Goal: Information Seeking & Learning: Check status

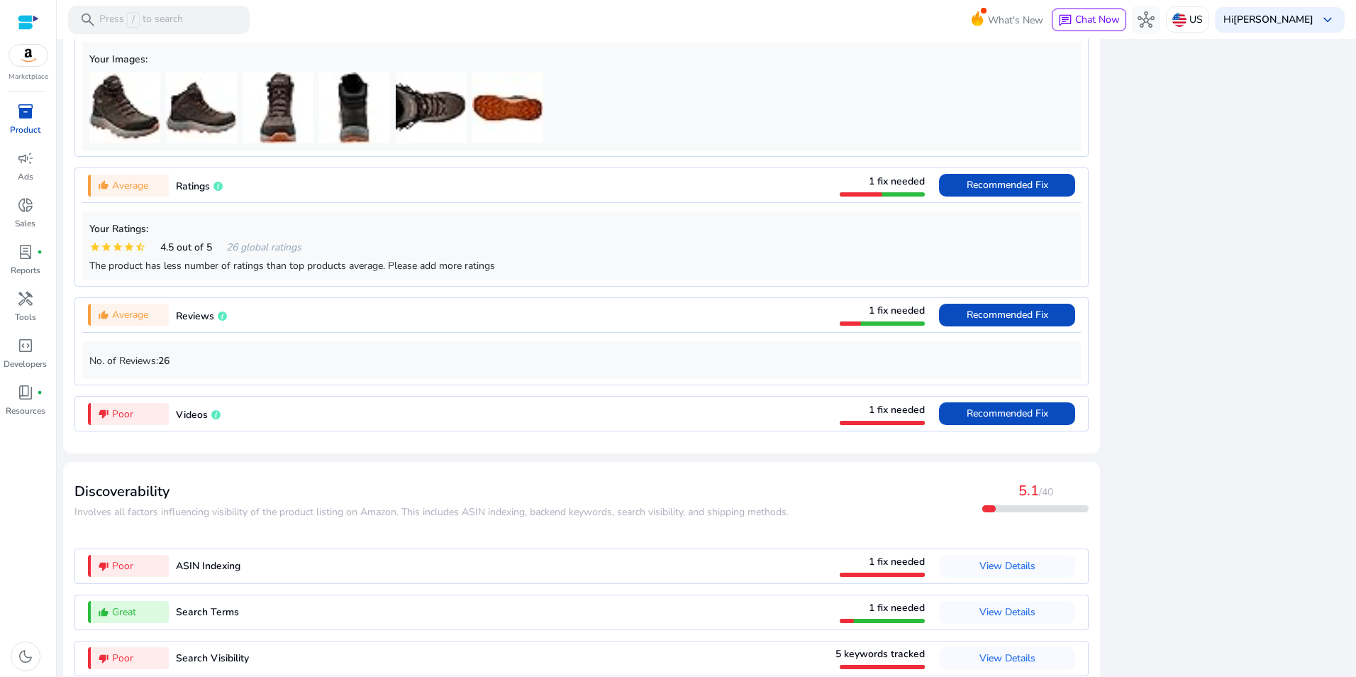
scroll to position [1085, 0]
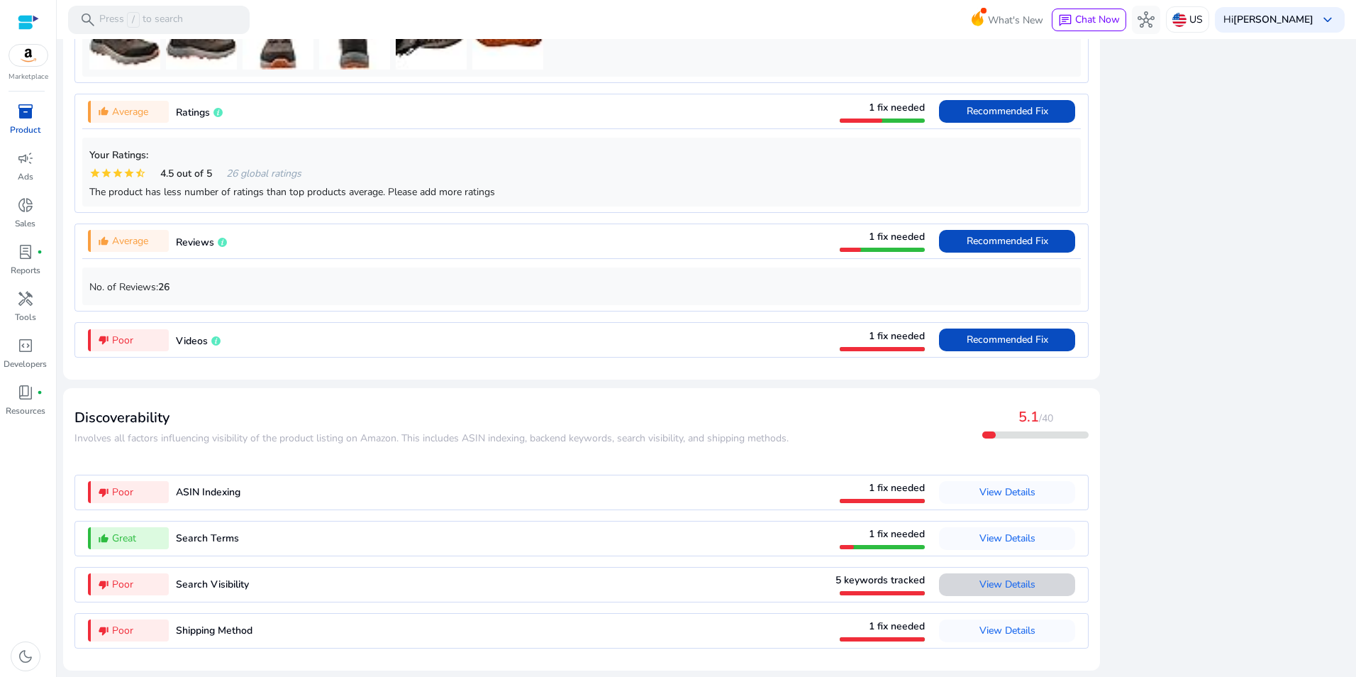
click at [1024, 589] on span "View Details" at bounding box center [1008, 583] width 56 height 13
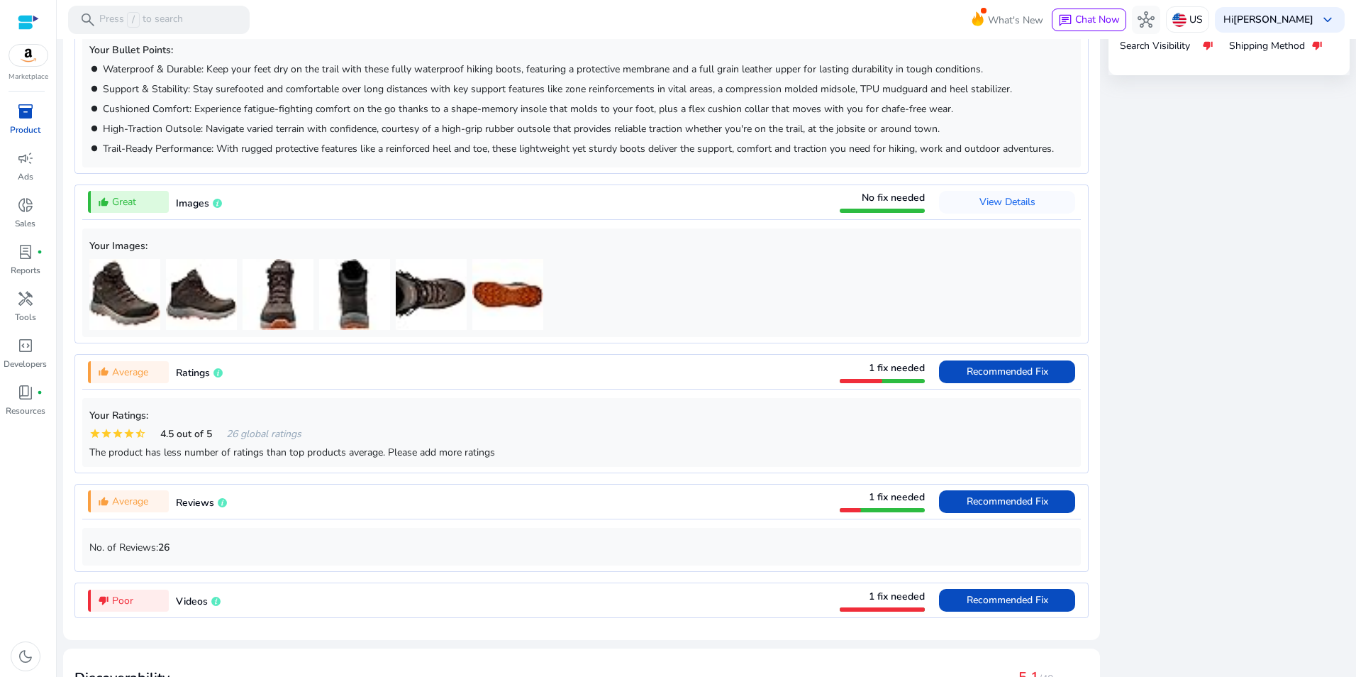
scroll to position [228, 0]
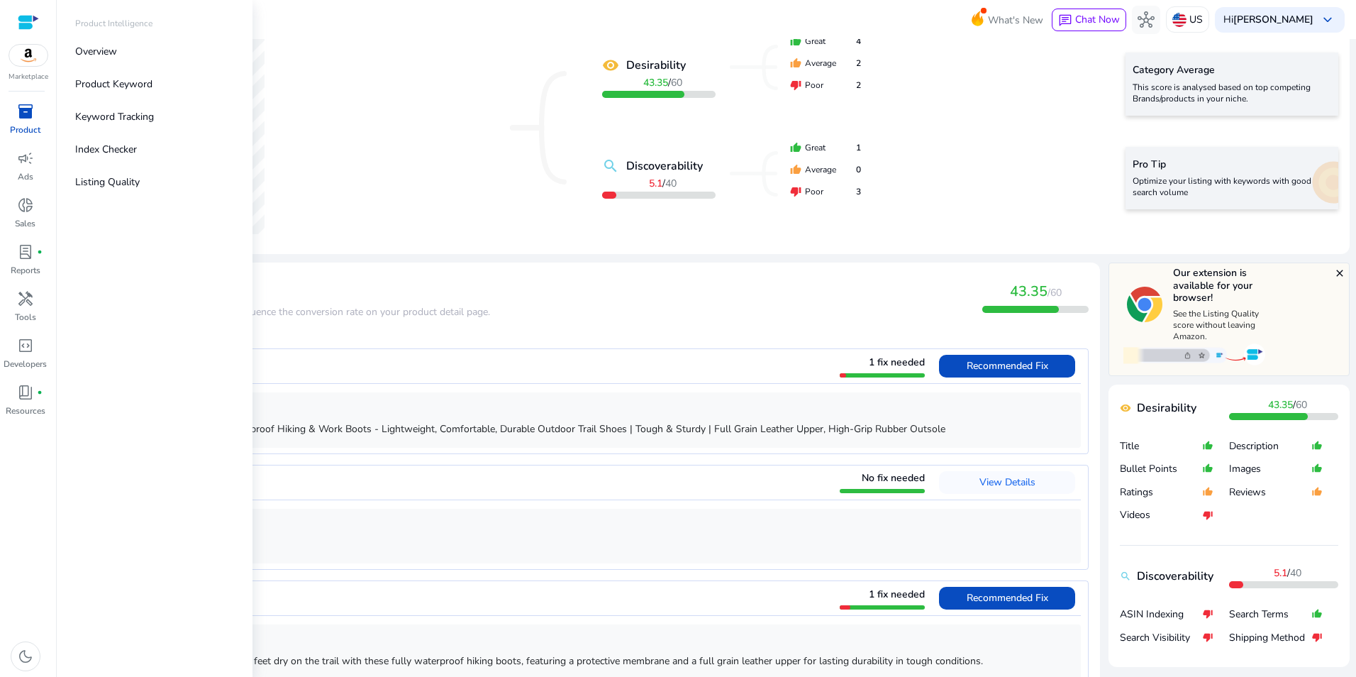
click at [33, 117] on span "inventory_2" at bounding box center [25, 111] width 17 height 17
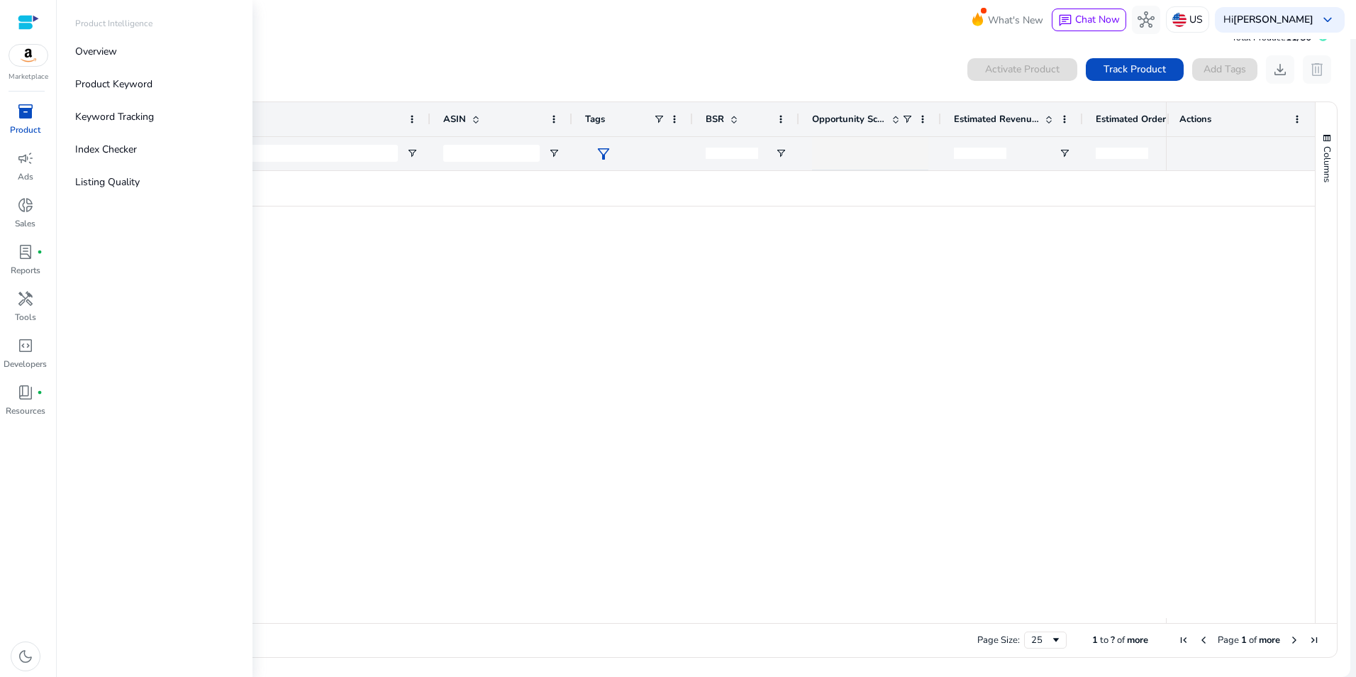
scroll to position [1, 0]
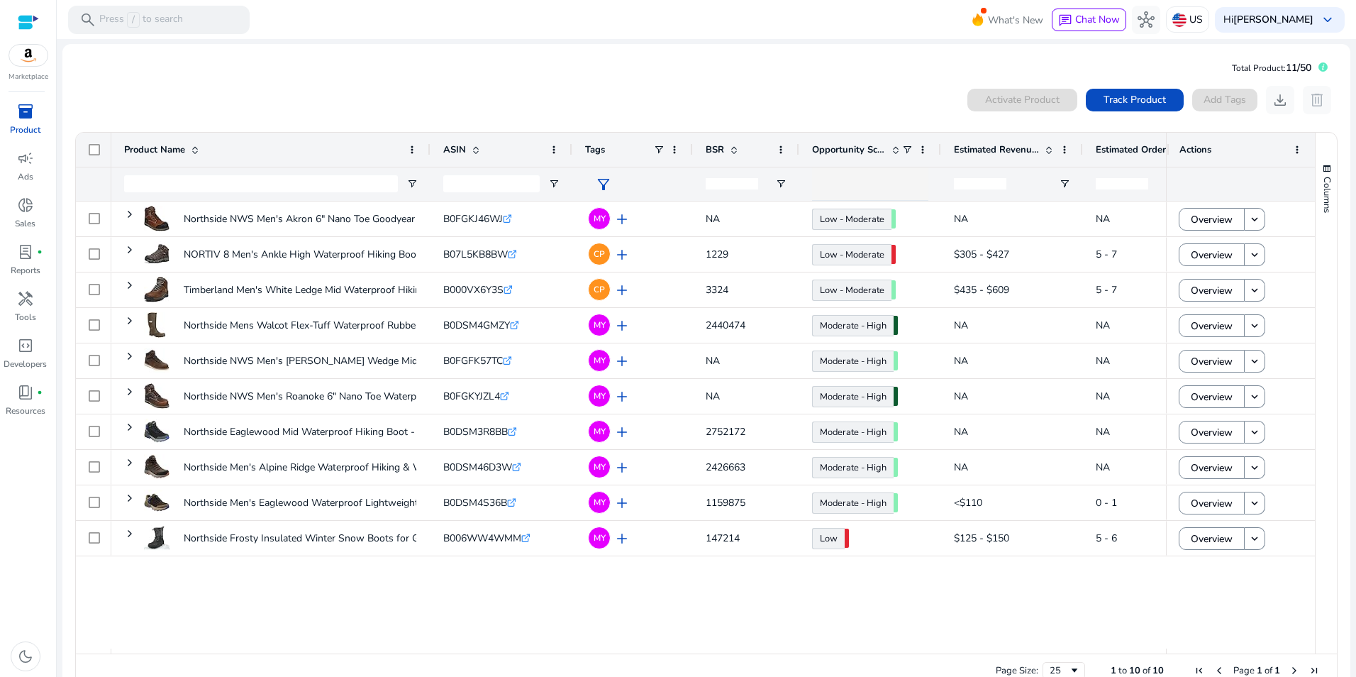
click at [510, 94] on div "0 products selected Activate Product Track Product Add Tags download delete" at bounding box center [706, 100] width 1264 height 28
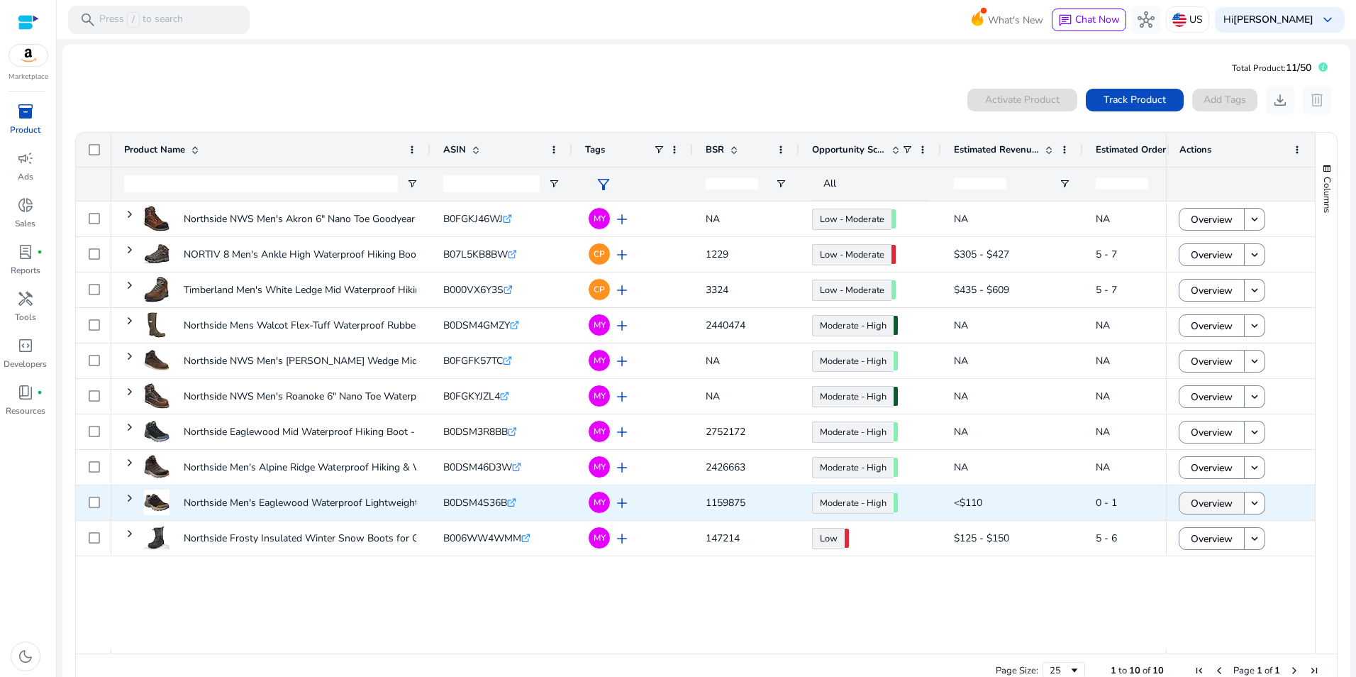
click at [1203, 503] on span "Overview" at bounding box center [1212, 503] width 42 height 29
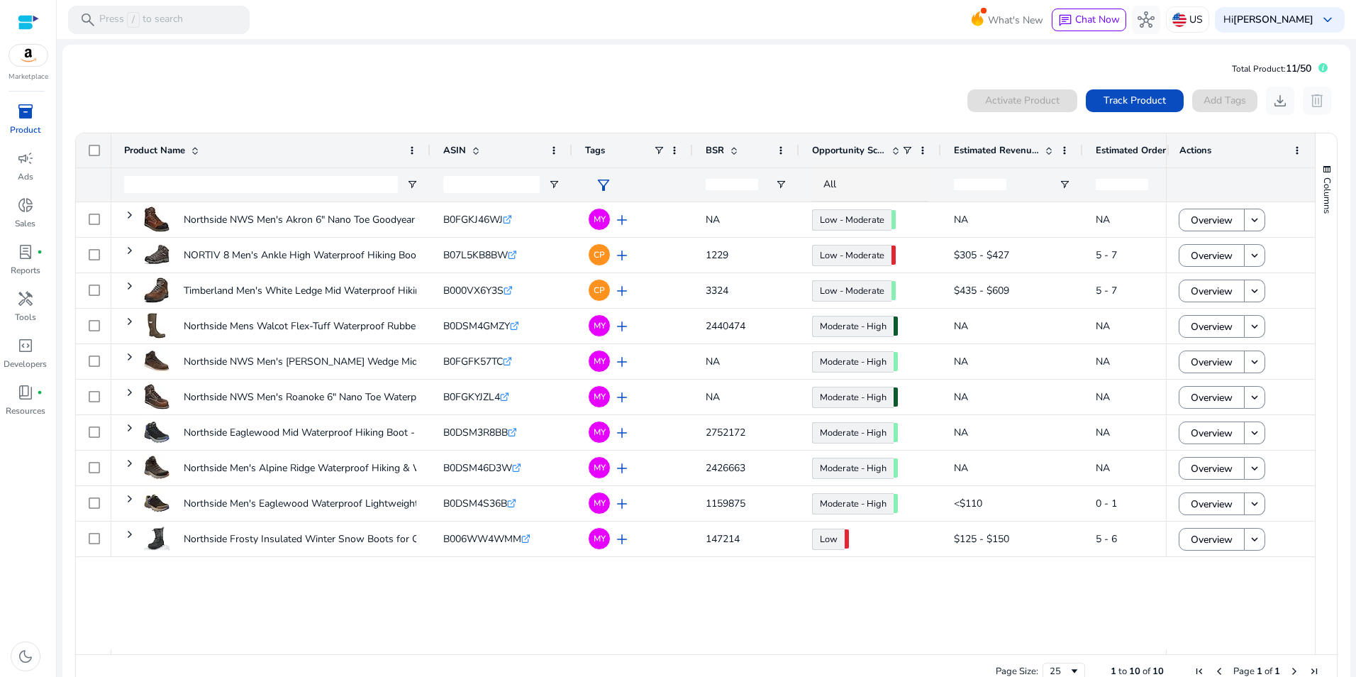
click at [609, 602] on div "Northside NWS Men's Akron 6" Nano Toe Goodyear welt non-slip... B0FGKJ46WJ .st0…" at bounding box center [638, 425] width 1055 height 447
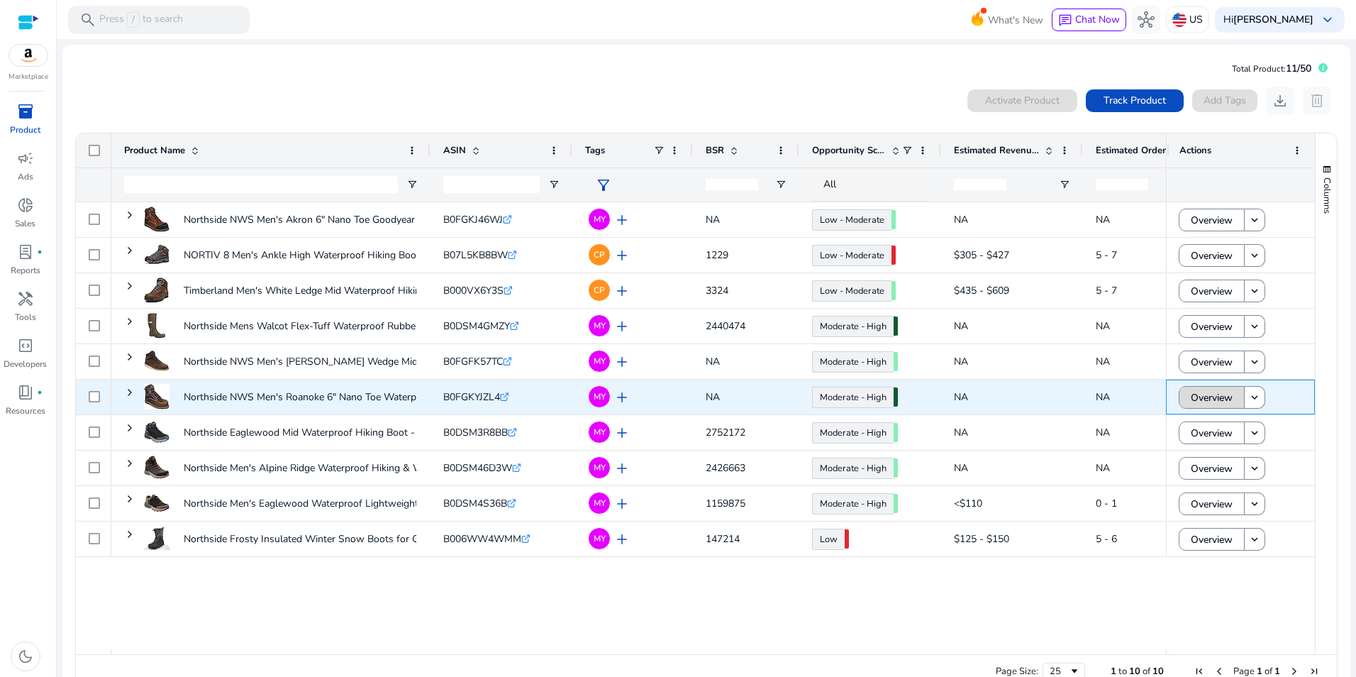
click at [1217, 394] on span "Overview" at bounding box center [1212, 397] width 42 height 29
